Goal: Check status: Check status

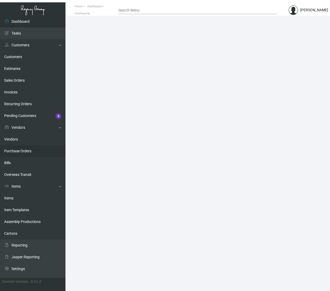
click at [24, 154] on link "Purchase Orders" at bounding box center [32, 151] width 65 height 12
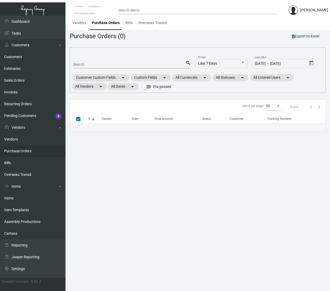
click at [118, 64] on input "Search" at bounding box center [129, 65] width 112 height 4
type input "[PERSON_NAME]"
checkbox input "false"
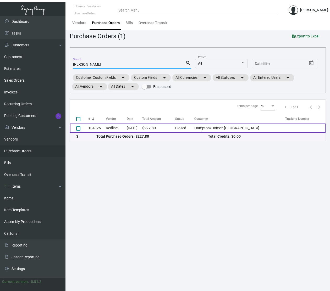
type input "[PERSON_NAME]"
click at [130, 130] on td "[DATE]" at bounding box center [134, 128] width 15 height 9
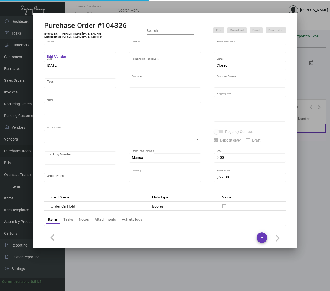
type input "Redline"
type input "[PERSON_NAME] B"
type input "104326"
type input "[DATE]"
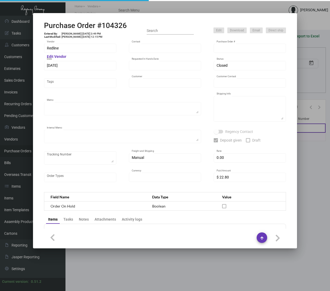
type input "Hampton/Home2 [GEOGRAPHIC_DATA]"
type input "[PERSON_NAME]"
type textarea "BLIND SHIP ON UPS# 1AY276 / Please send a proof for approval."
type textarea "Hampton/Home2 [GEOGRAPHIC_DATA] - [PERSON_NAME] [STREET_ADDRESS][US_STATE]"
type textarea "3/26 - Followed up for a proof for approval. 3/29 - Followed up for proof + ESD…"
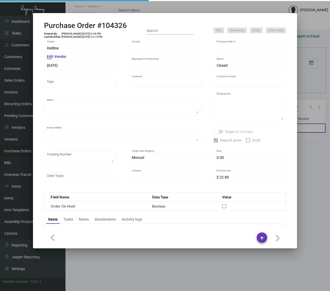
checkbox input "true"
type input "$ 0.00"
type input "United States Dollar $"
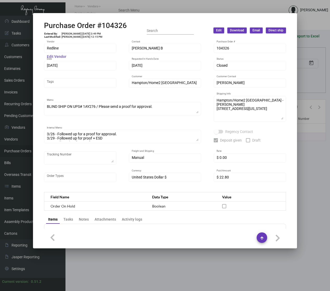
click at [60, 56] on mat-hint "Edit Vendor" at bounding box center [56, 57] width 19 height 4
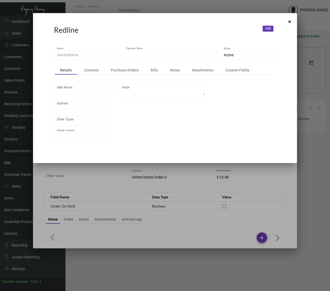
type input "Redline"
type input "Credit Card with order"
type input "United States Dollar $"
click at [91, 71] on div "Contacts" at bounding box center [91, 70] width 15 height 5
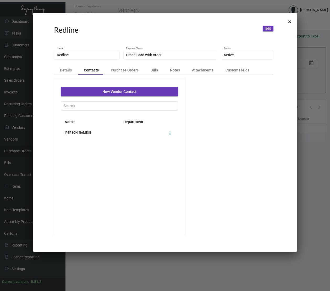
click at [75, 133] on div "[PERSON_NAME] B" at bounding box center [90, 132] width 59 height 5
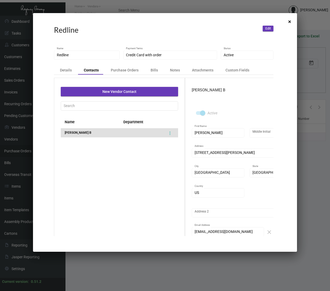
scroll to position [15, 0]
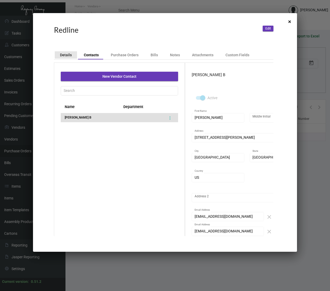
click at [66, 57] on div "Details" at bounding box center [66, 54] width 12 height 5
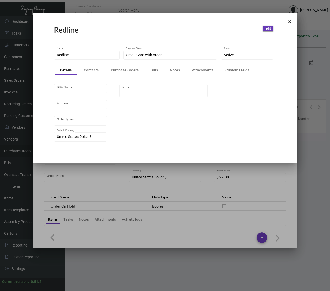
scroll to position [0, 0]
click at [135, 189] on div at bounding box center [165, 145] width 330 height 291
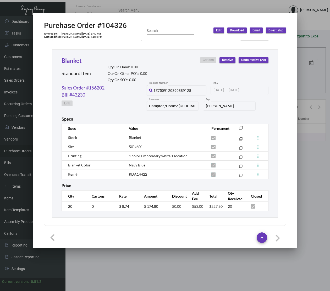
scroll to position [239, 0]
drag, startPoint x: 139, startPoint y: 173, endPoint x: 139, endPoint y: 170, distance: 2.9
click at [139, 170] on td "RDA14422" at bounding box center [165, 174] width 82 height 9
click at [139, 172] on span "RDA14422" at bounding box center [138, 174] width 18 height 4
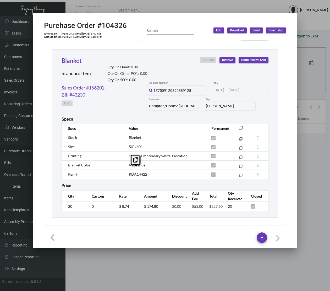
click at [139, 172] on span "RDA14422" at bounding box center [138, 174] width 18 height 4
copy tr "RDA14422 filter_none"
click at [152, 271] on div at bounding box center [165, 145] width 330 height 291
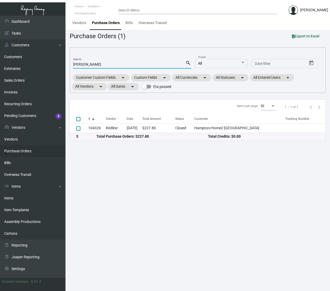
click at [85, 65] on input "[PERSON_NAME]" at bounding box center [129, 65] width 112 height 4
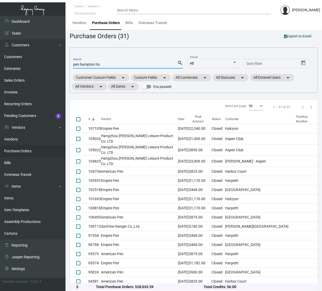
type input "pen hampton hom"
checkbox input "true"
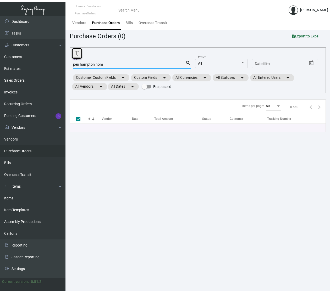
drag, startPoint x: 80, startPoint y: 64, endPoint x: -53, endPoint y: 78, distance: 133.7
click at [0, 78] on html "Home Vendors PurchaseOrders Search Menu [PERSON_NAME] Dashboard Dashboard Tasks…" at bounding box center [165, 145] width 330 height 291
type input "hampton ho"
checkbox input "false"
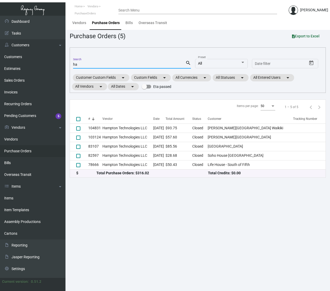
type input "h"
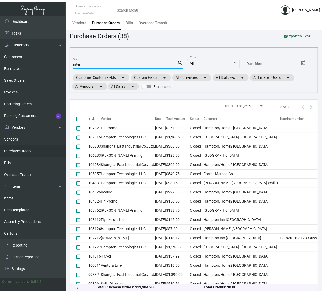
type input "interl"
checkbox input "true"
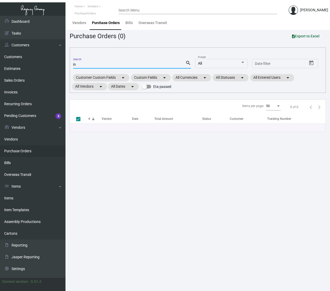
type input "i"
type input "homes"
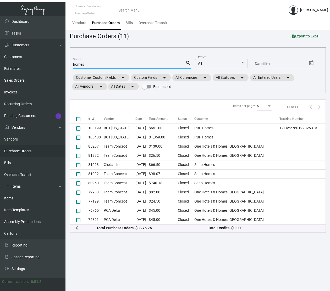
checkbox input "false"
type input "homes2"
checkbox input "true"
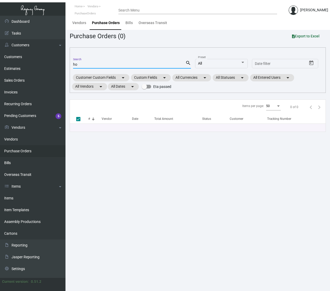
type input "h"
type input "r"
checkbox input "false"
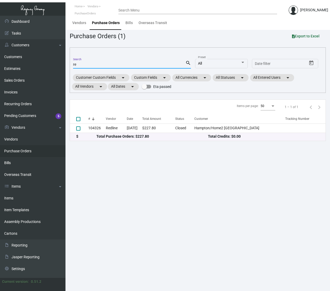
type input "r"
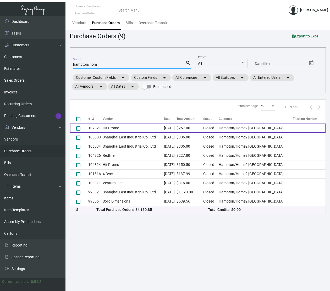
type input "hampton/hom"
click at [126, 127] on td "Hit Promo" at bounding box center [133, 128] width 61 height 9
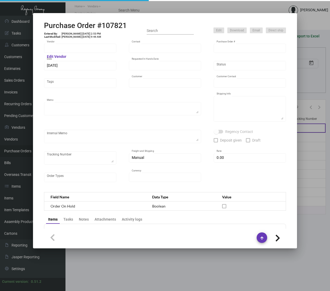
type input "Hit Promo"
type input "[PERSON_NAME]"
type input "107821"
type input "[DATE]"
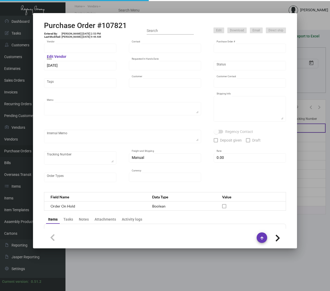
type input "Hampton/Home2 [GEOGRAPHIC_DATA]"
type input "Prince Thapa"
type textarea "Repeat previous PO 104324. BLIND Ship via UPS Ground Acct# 1AY276."
type textarea "Prince [PERSON_NAME] [PERSON_NAME]/Home2 [GEOGRAPHIC_DATA] [STREET_ADDRESS][US_…"
type input "$ 0.00"
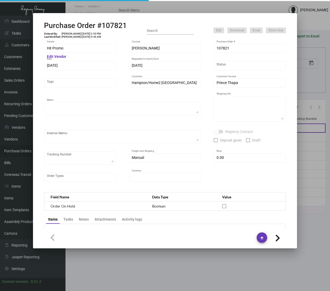
type input "United States Dollar $"
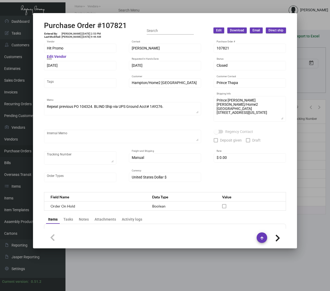
scroll to position [253, 0]
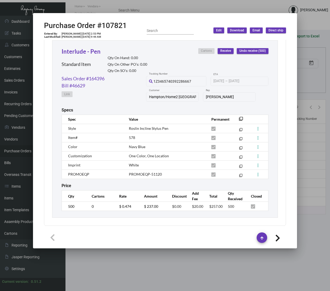
click at [129, 135] on span "578" at bounding box center [132, 137] width 6 height 4
copy span "578"
click at [116, 24] on h2 "Purchase Order #107821" at bounding box center [85, 25] width 83 height 9
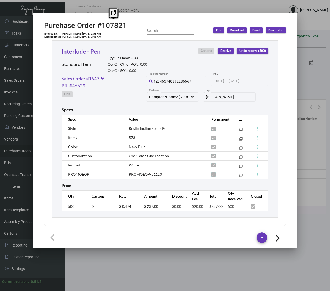
copy h2 "107821"
